Goal: Ask a question

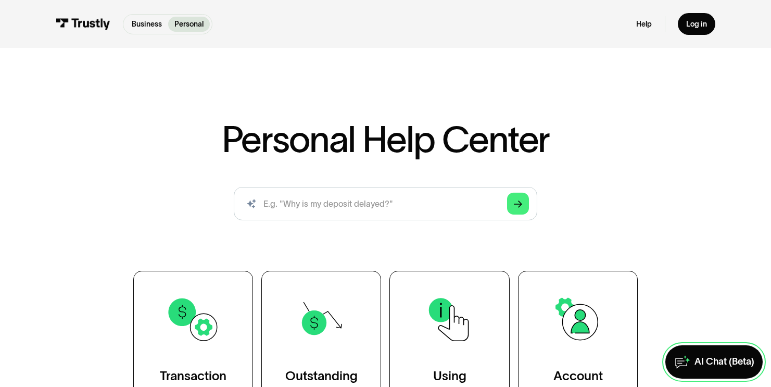
click at [709, 365] on div "AI Chat (Beta)" at bounding box center [724, 361] width 60 height 12
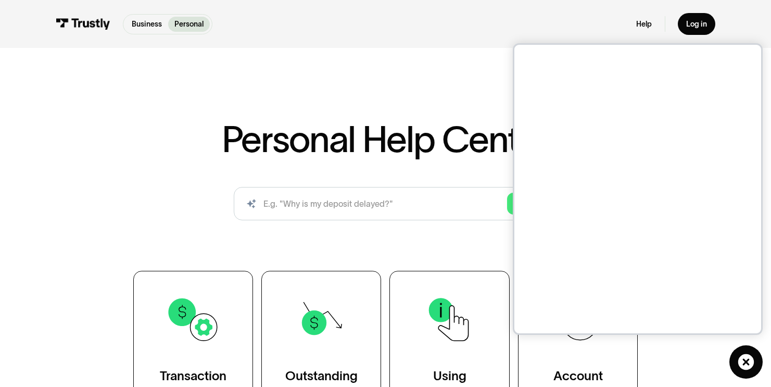
click at [405, 59] on div "Personal Help Center AI-powered search ( 1 / 4 ) Type your question and our sma…" at bounding box center [385, 238] width 771 height 368
click at [749, 359] on icon at bounding box center [745, 361] width 16 height 16
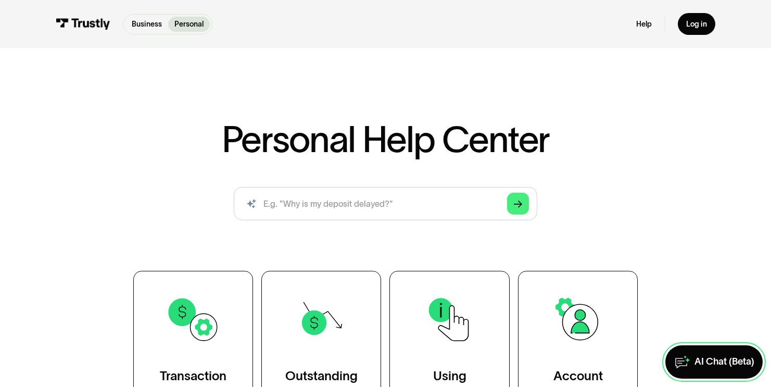
click at [699, 364] on div "AI Chat (Beta)" at bounding box center [724, 361] width 60 height 12
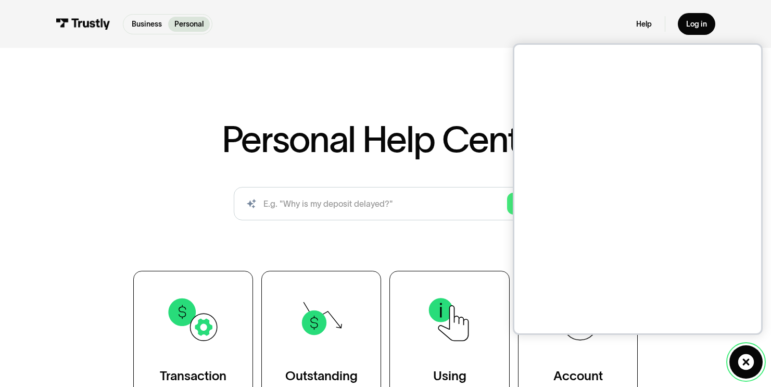
click at [742, 357] on icon at bounding box center [745, 361] width 16 height 16
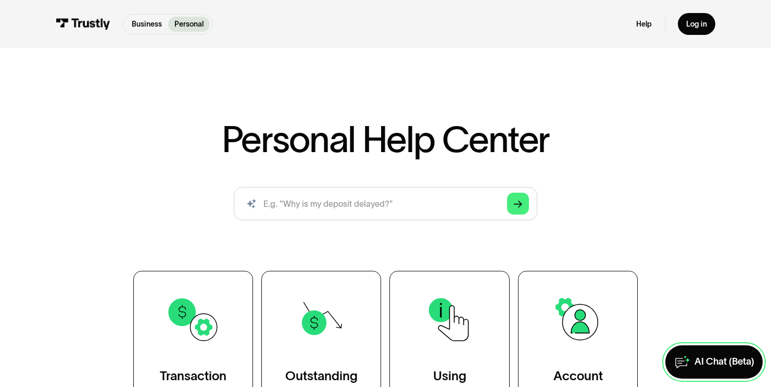
click at [708, 361] on div "AI Chat (Beta)" at bounding box center [724, 361] width 60 height 12
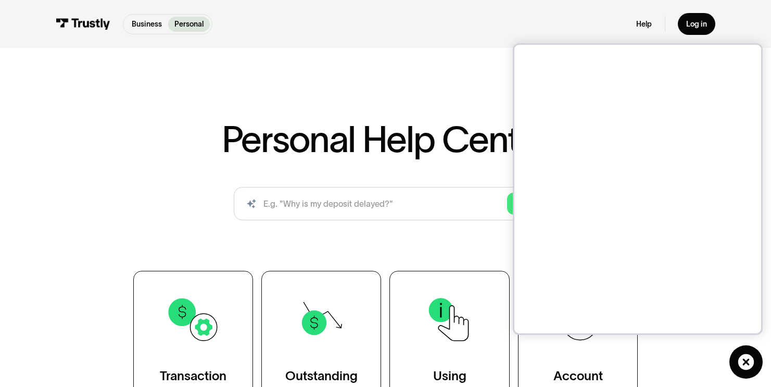
click at [368, 69] on div "Personal Help Center AI-powered search ( 1 / 4 ) Type your question and our sma…" at bounding box center [385, 238] width 771 height 368
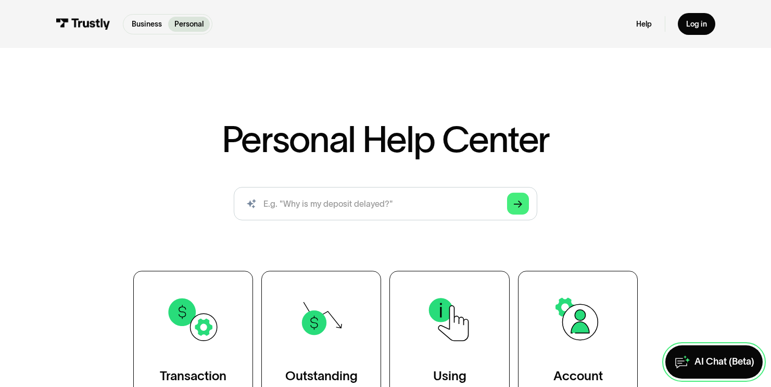
click at [718, 362] on div "AI Chat (Beta)" at bounding box center [724, 361] width 60 height 12
click at [707, 362] on div "AI Chat (Beta)" at bounding box center [724, 361] width 60 height 12
